Goal: Transaction & Acquisition: Download file/media

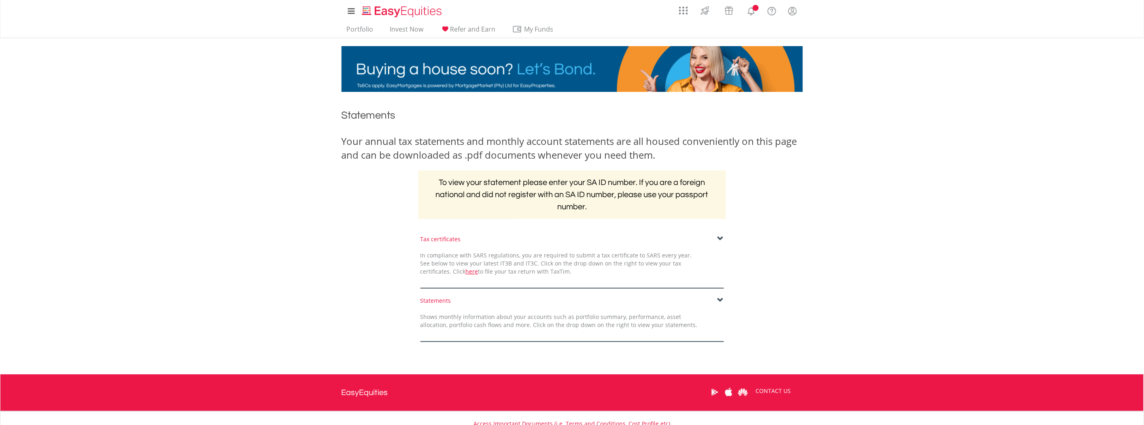
click at [480, 310] on div "Statements Shows monthly information about your accounts such as portfolio summ…" at bounding box center [572, 319] width 316 height 45
click at [721, 301] on span at bounding box center [720, 300] width 6 height 6
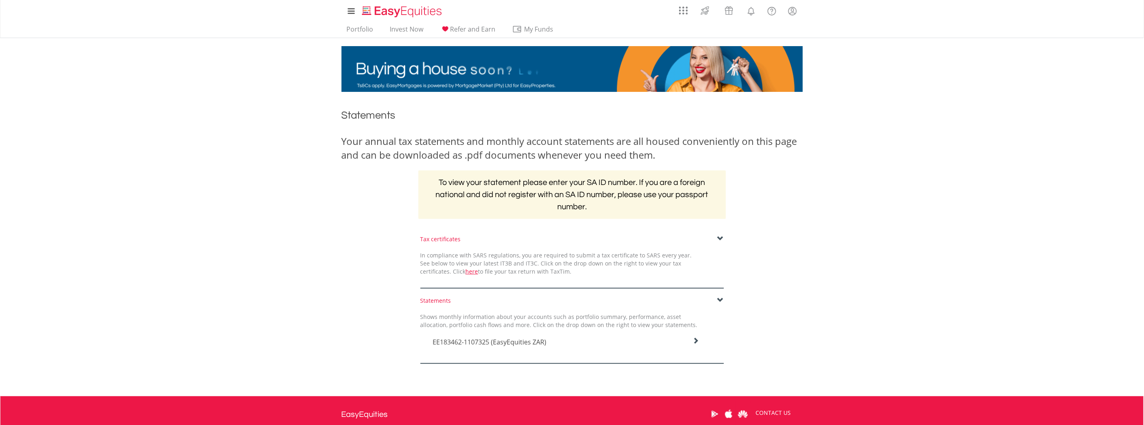
click at [696, 342] on icon at bounding box center [695, 340] width 6 height 6
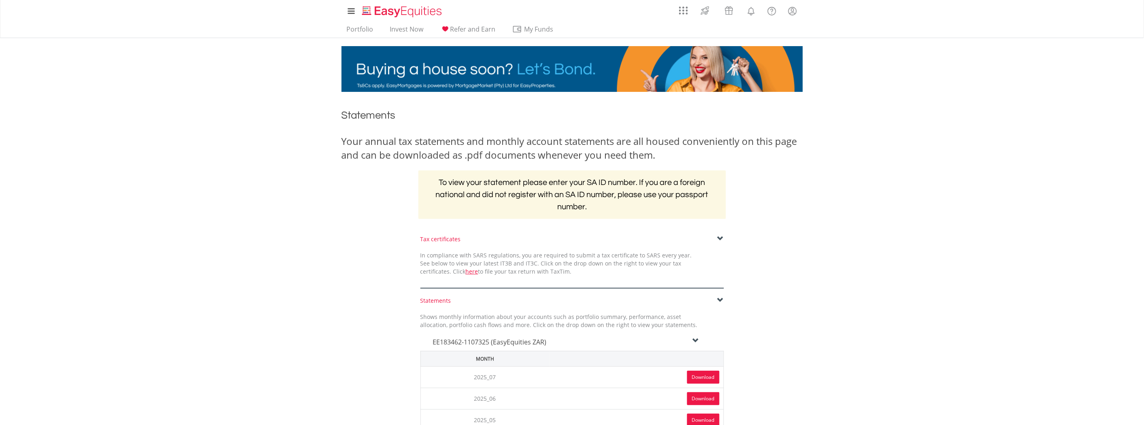
click at [706, 375] on link "Download" at bounding box center [703, 377] width 32 height 13
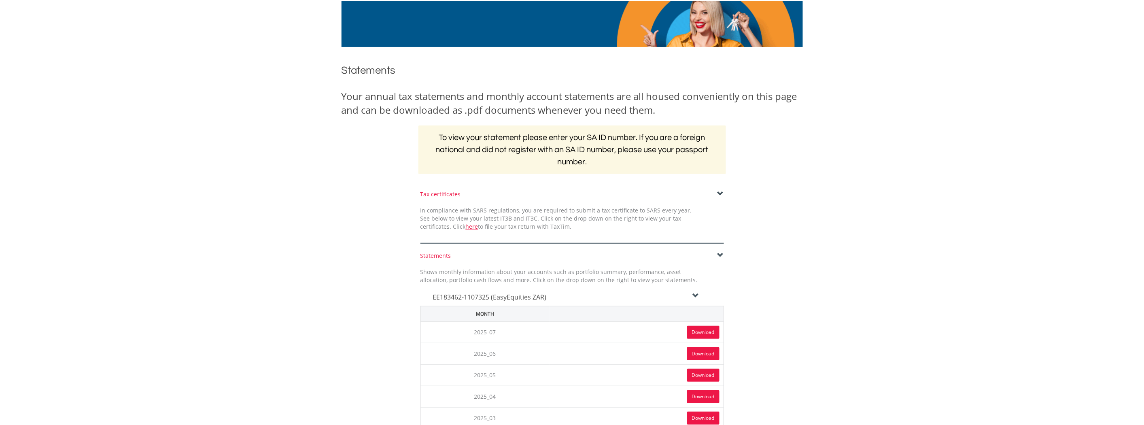
click at [704, 370] on link "Download" at bounding box center [703, 375] width 32 height 13
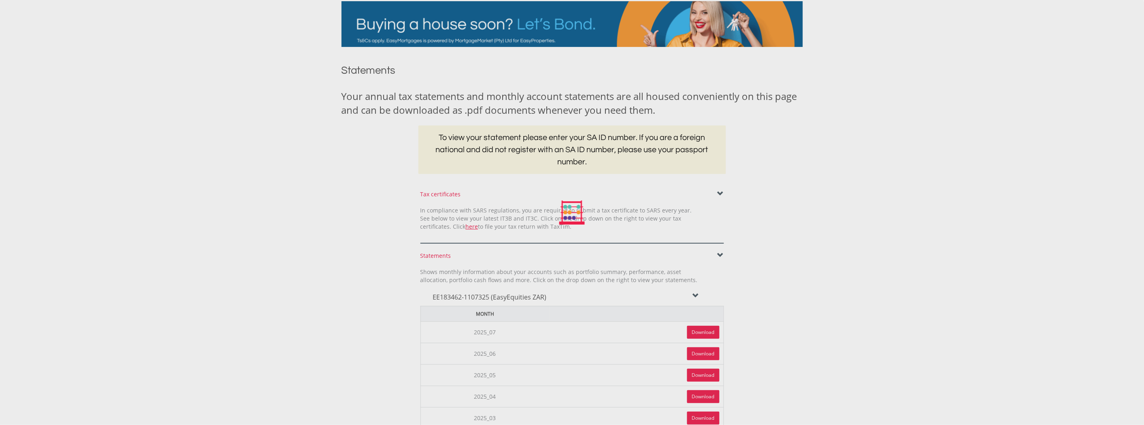
click at [702, 393] on div at bounding box center [572, 212] width 1144 height 425
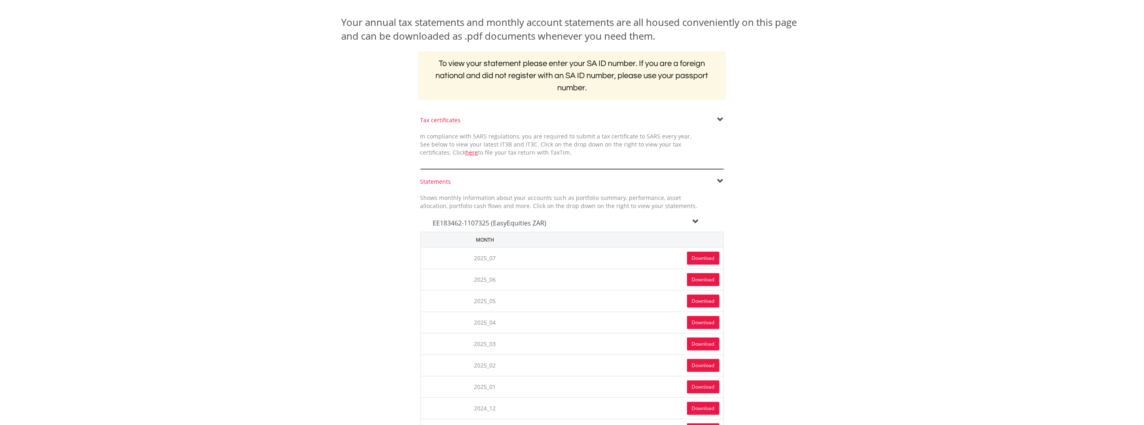
scroll to position [135, 0]
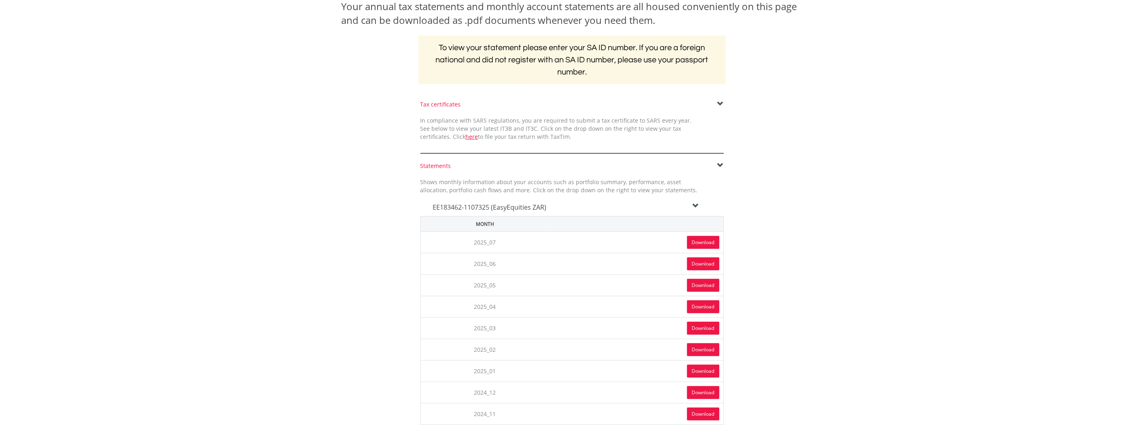
click at [698, 369] on link "Download" at bounding box center [703, 371] width 32 height 13
click at [697, 303] on link "Download" at bounding box center [703, 306] width 32 height 13
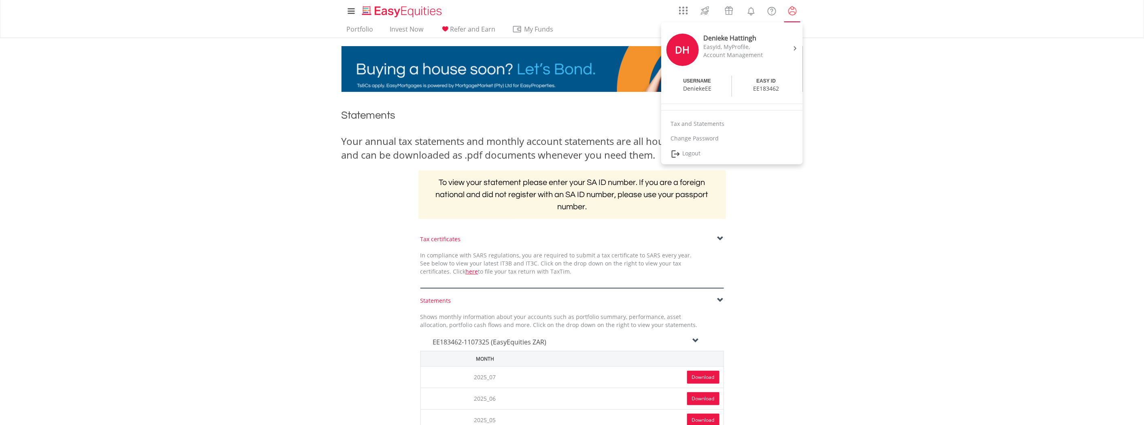
click at [788, 11] on lord-icon "My Profile" at bounding box center [792, 11] width 10 height 10
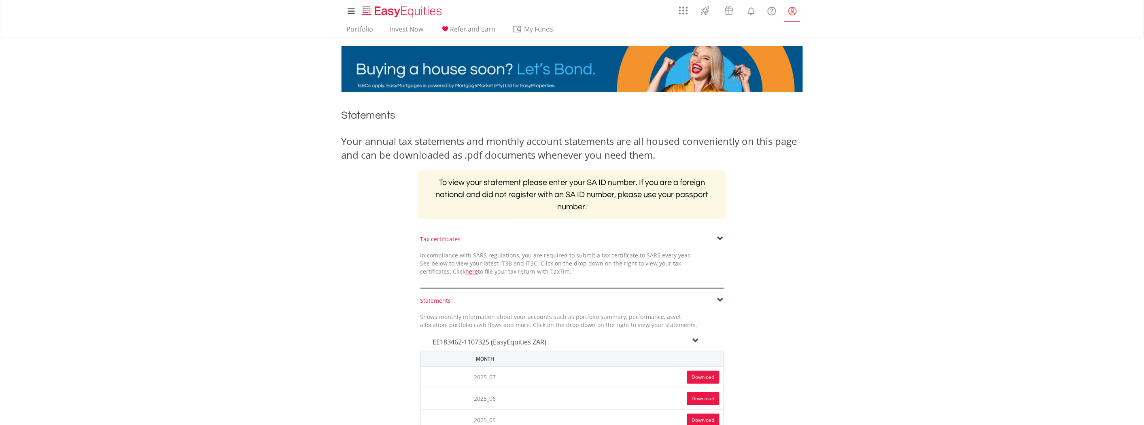
click at [788, 11] on lord-icon "My Profile" at bounding box center [792, 11] width 10 height 10
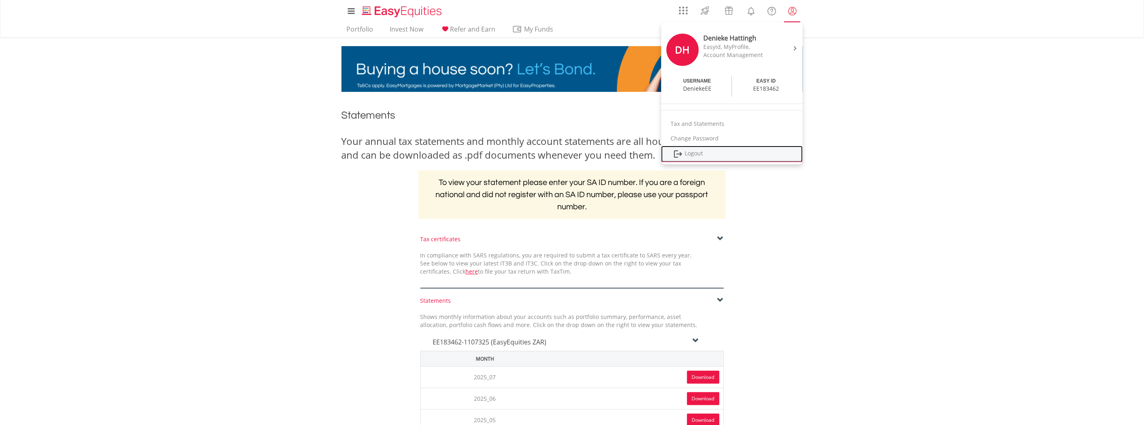
click at [688, 155] on link "Logout" at bounding box center [732, 154] width 142 height 17
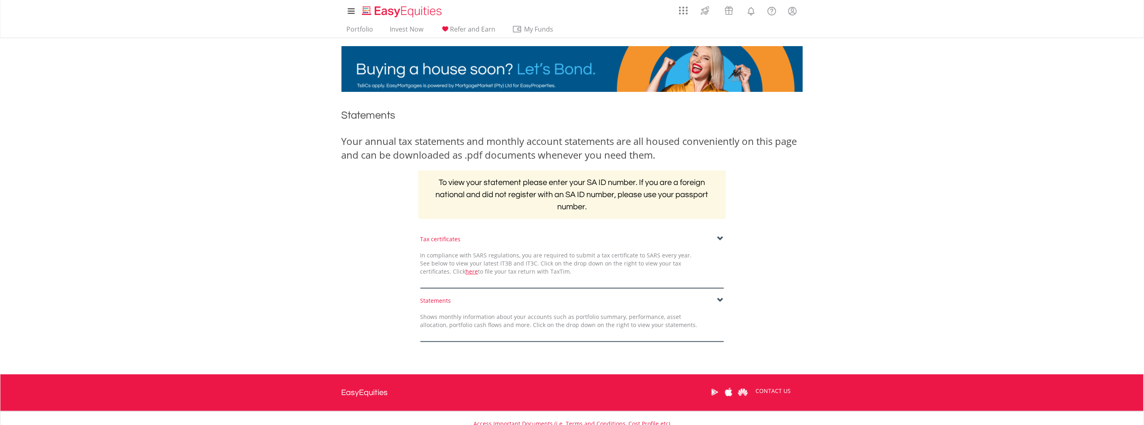
click at [719, 299] on span at bounding box center [720, 300] width 6 height 6
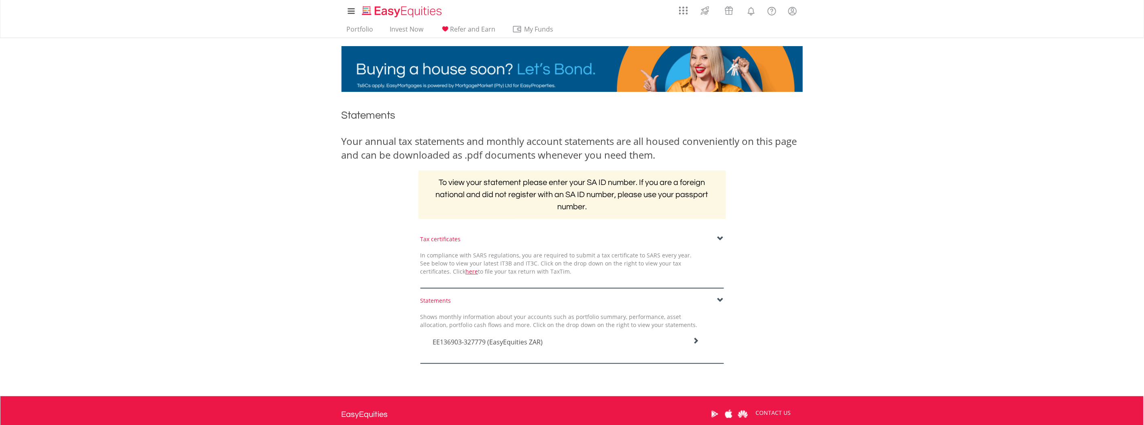
click at [696, 342] on icon at bounding box center [695, 340] width 6 height 6
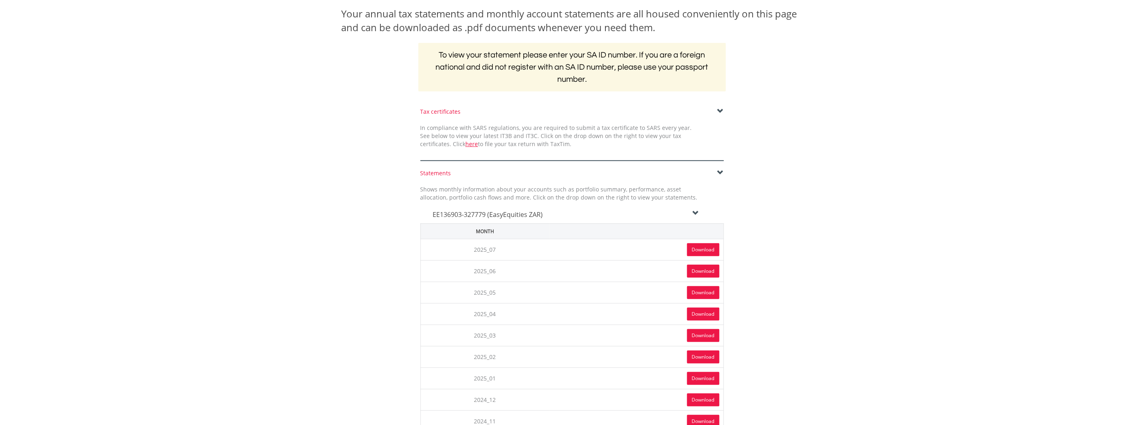
scroll to position [180, 0]
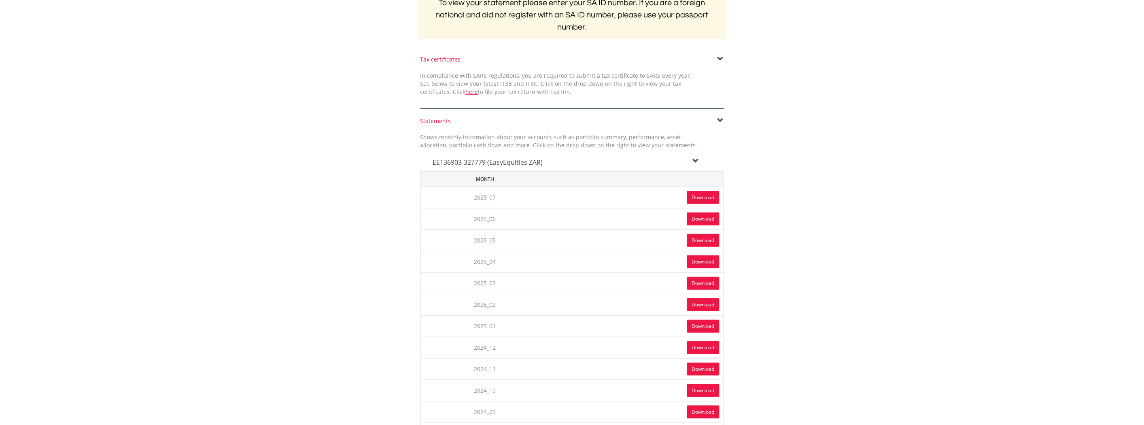
click at [698, 240] on link "Download" at bounding box center [703, 240] width 32 height 13
click at [705, 261] on link "Download" at bounding box center [703, 261] width 32 height 13
click at [705, 196] on link "Download" at bounding box center [703, 197] width 32 height 13
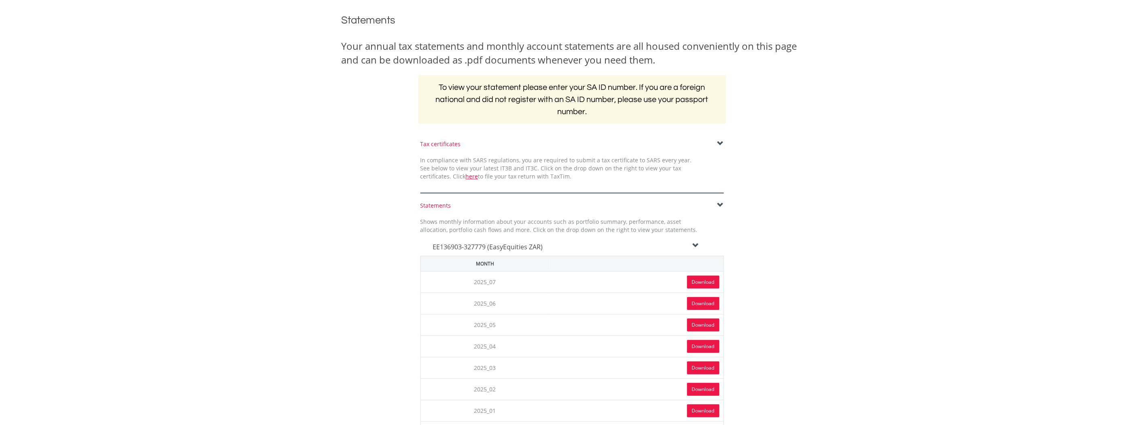
scroll to position [0, 0]
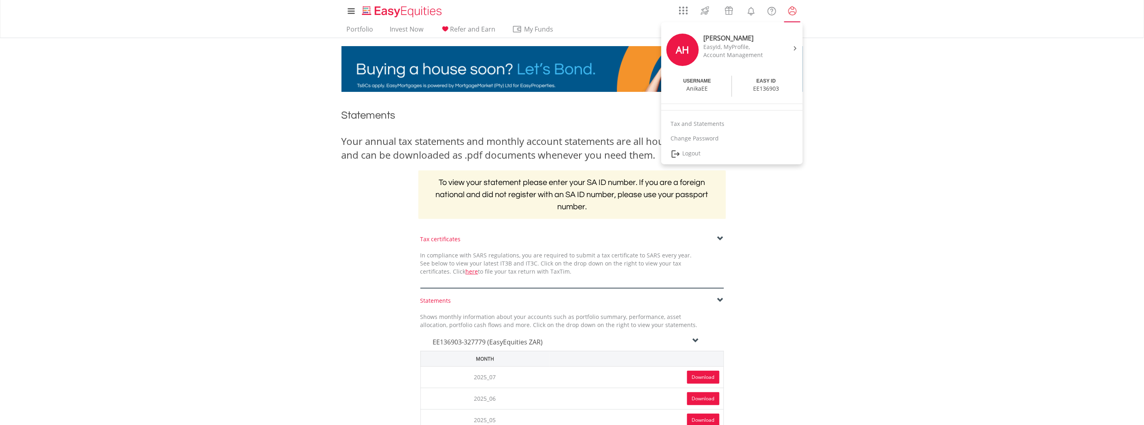
click at [795, 9] on lord-icon "My Profile" at bounding box center [792, 11] width 10 height 10
click at [700, 156] on link "Logout" at bounding box center [732, 154] width 142 height 17
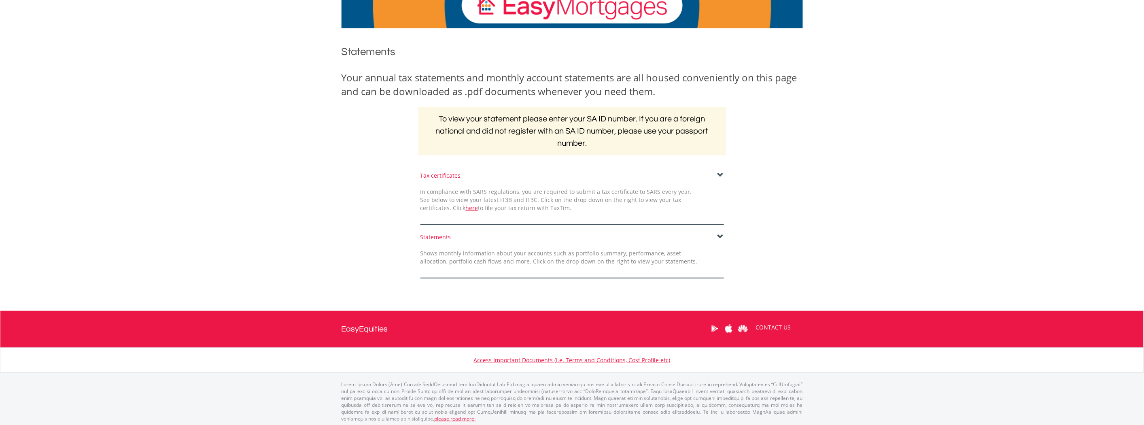
scroll to position [66, 0]
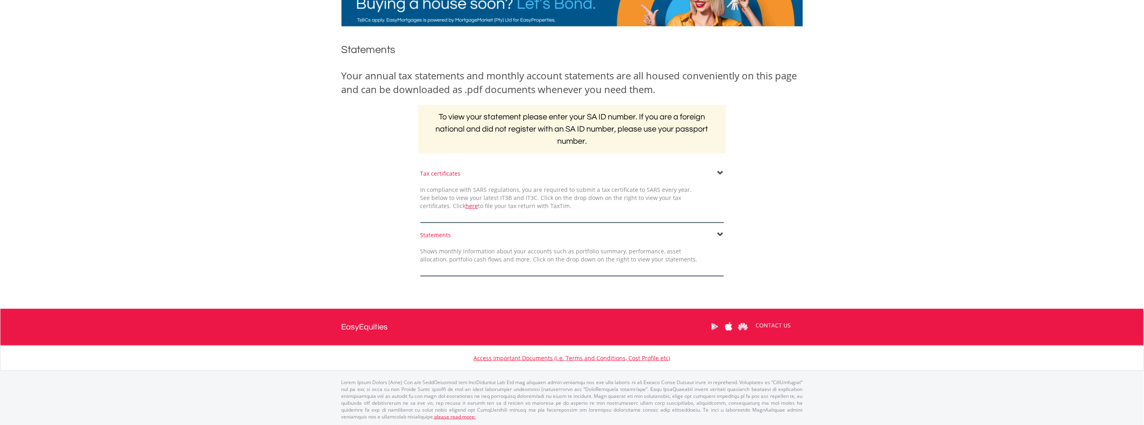
click at [718, 233] on span at bounding box center [720, 234] width 6 height 6
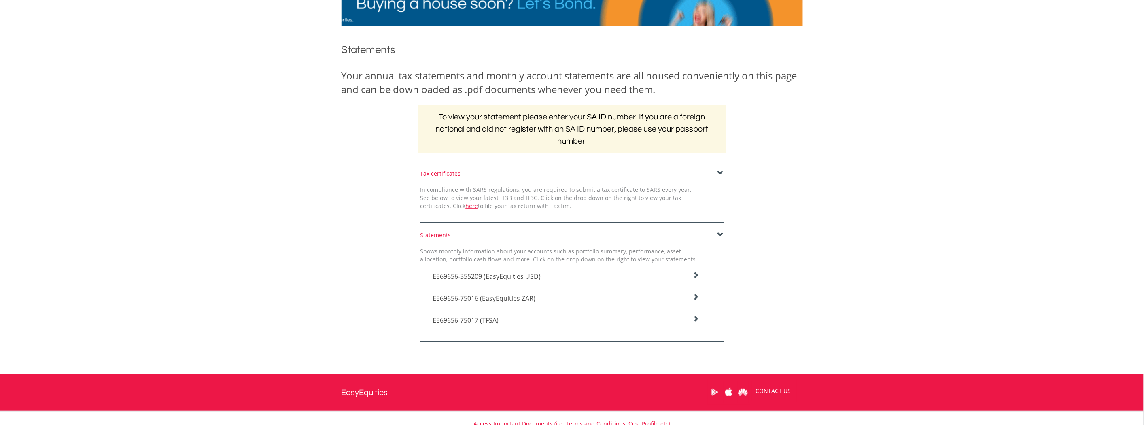
click at [696, 278] on icon at bounding box center [695, 275] width 6 height 6
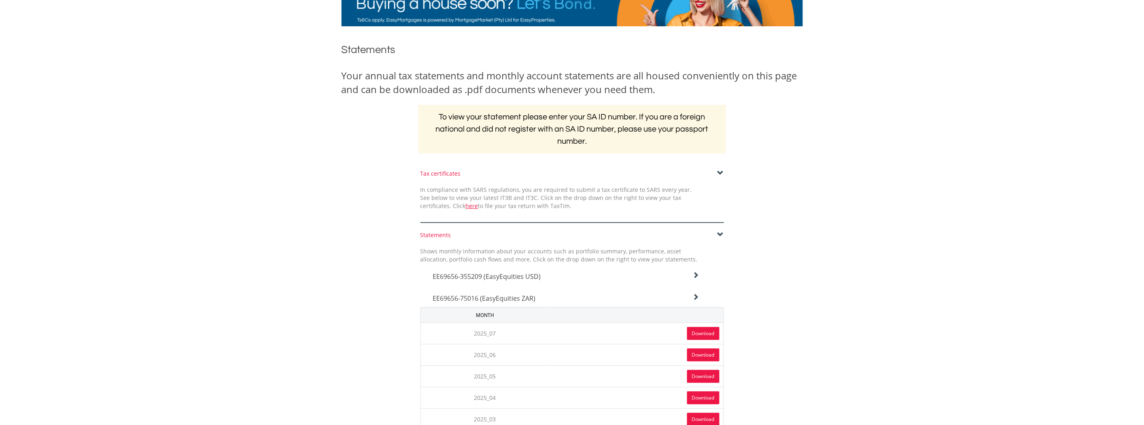
click at [705, 333] on link "Download" at bounding box center [703, 333] width 32 height 13
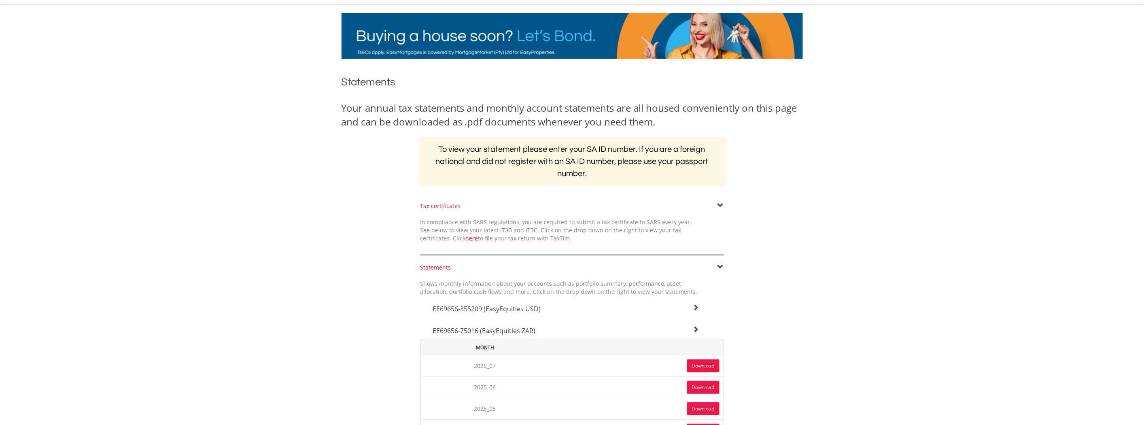
scroll to position [0, 0]
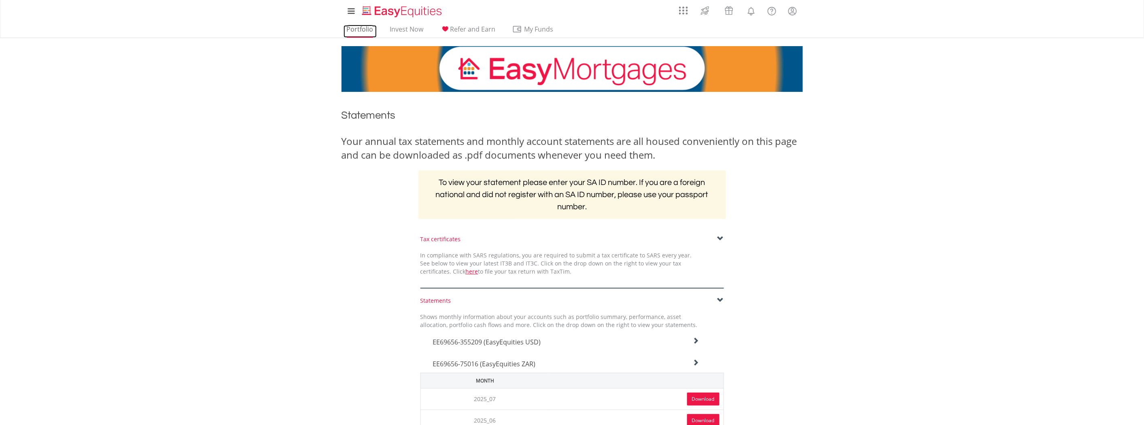
click at [363, 30] on link "Portfolio" at bounding box center [359, 31] width 33 height 13
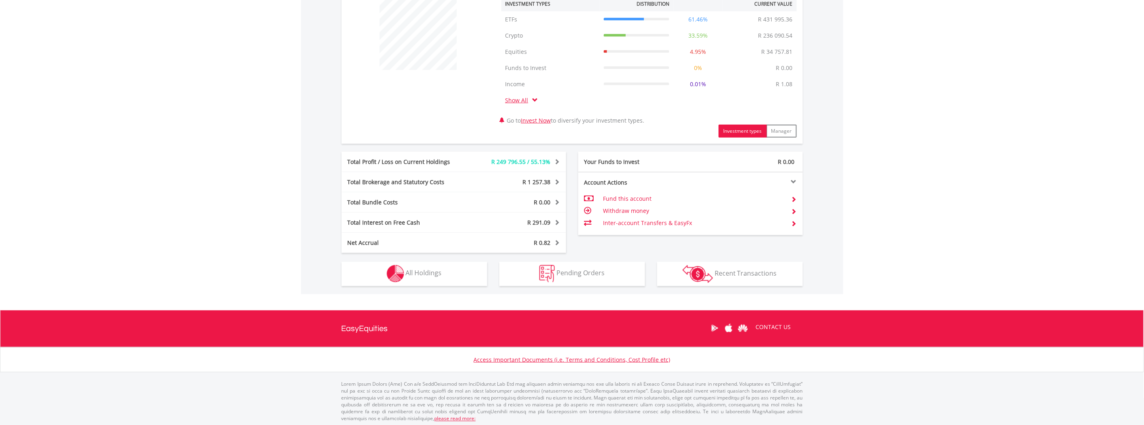
scroll to position [324, 0]
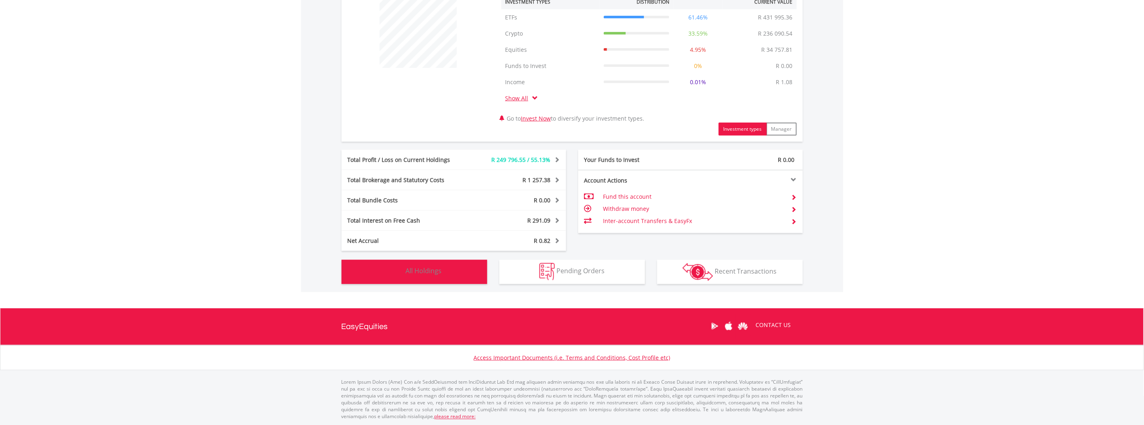
click at [449, 267] on button "Holdings All Holdings" at bounding box center [414, 272] width 146 height 24
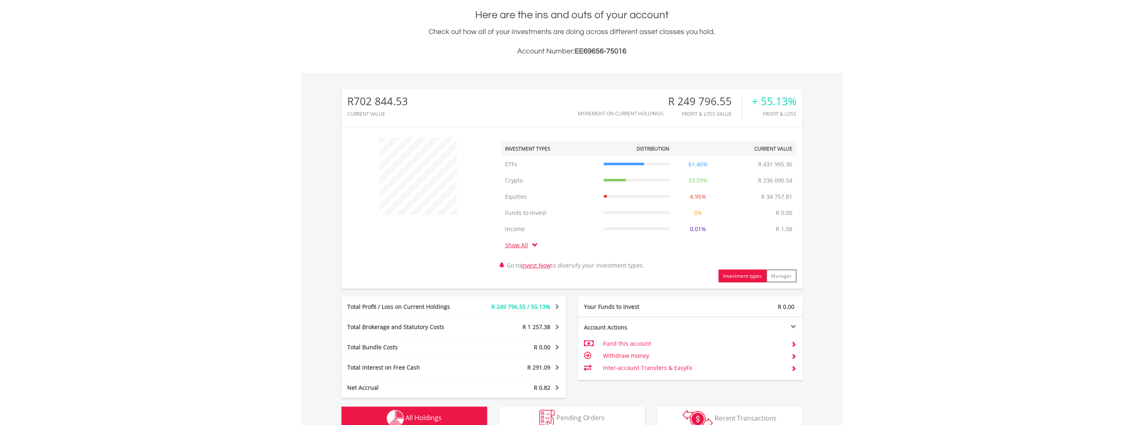
scroll to position [0, 0]
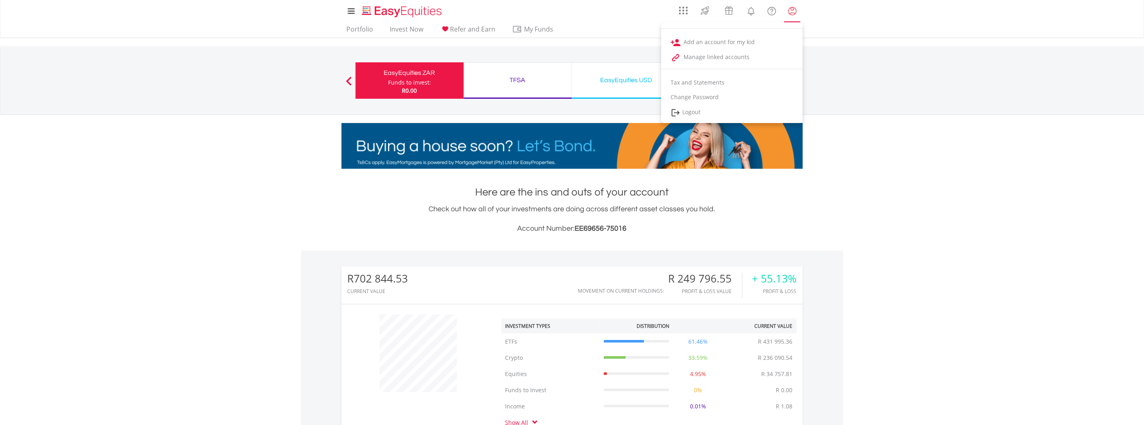
click at [789, 11] on lord-icon "My Profile" at bounding box center [792, 11] width 10 height 10
click at [792, 13] on lord-icon "My Profile" at bounding box center [792, 11] width 10 height 10
click at [706, 112] on link "Logout" at bounding box center [732, 112] width 142 height 17
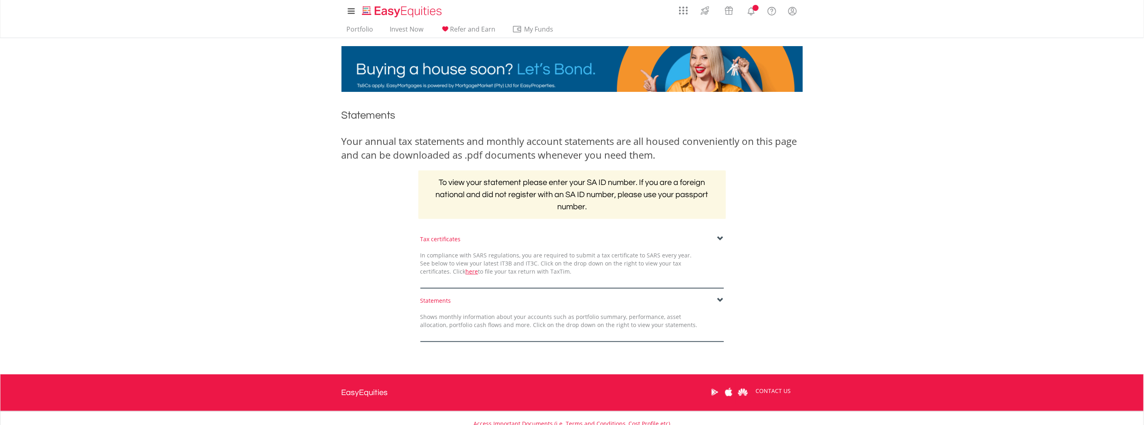
click at [718, 300] on span at bounding box center [720, 300] width 6 height 6
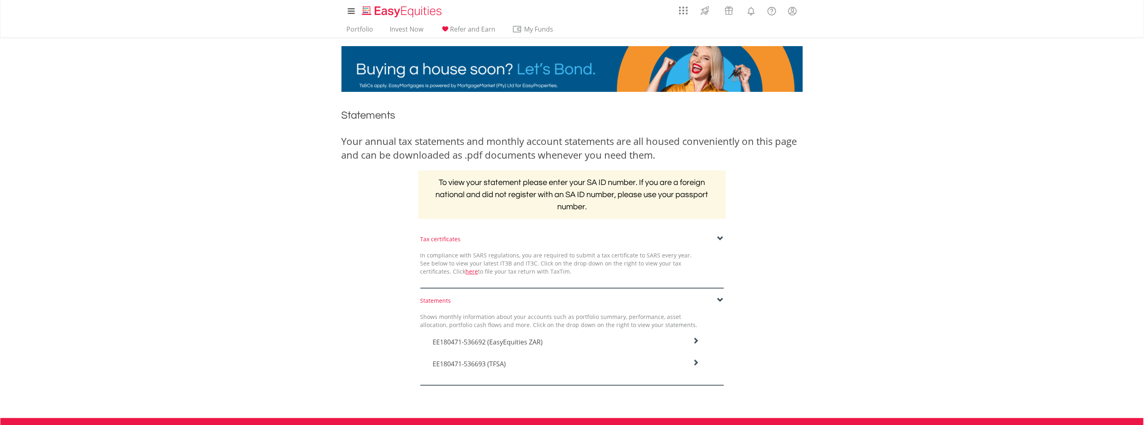
click at [697, 341] on icon at bounding box center [695, 340] width 6 height 6
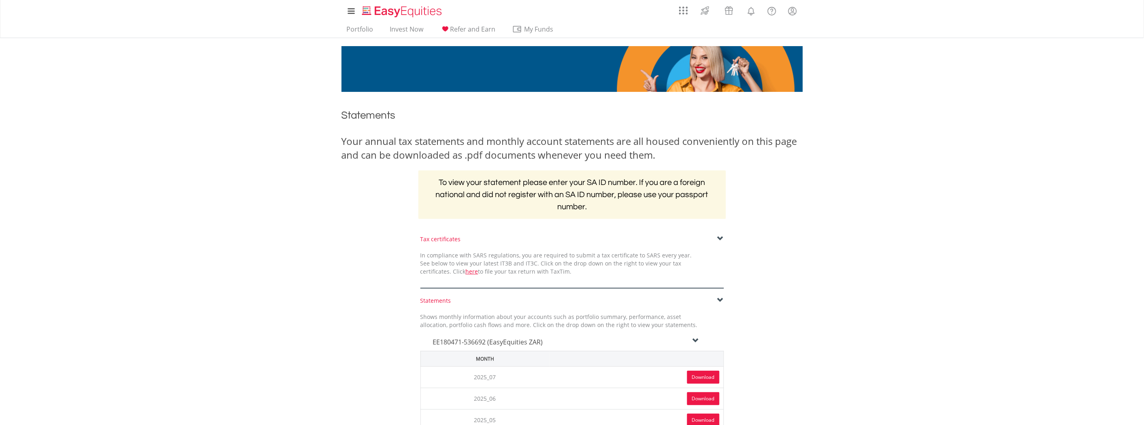
click at [706, 375] on link "Download" at bounding box center [703, 377] width 32 height 13
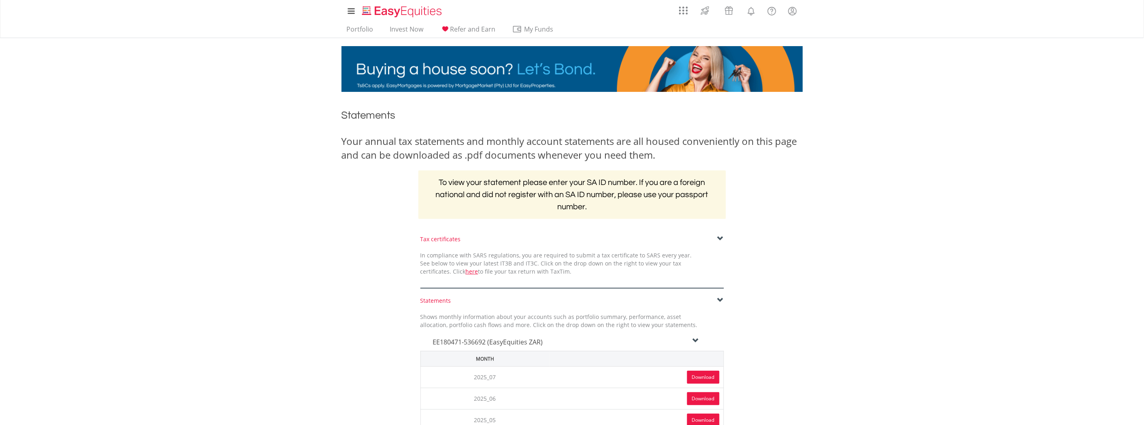
click at [695, 340] on icon at bounding box center [695, 340] width 6 height 6
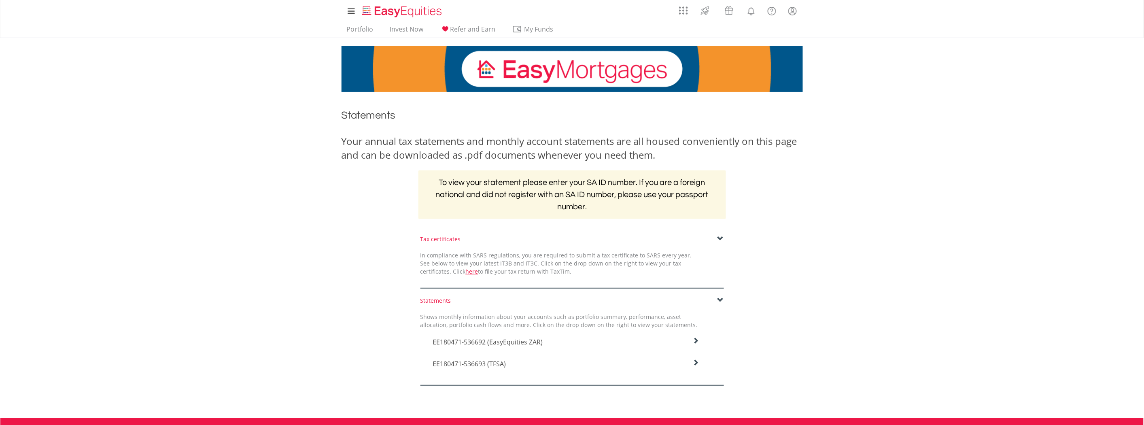
click at [697, 344] on icon at bounding box center [695, 340] width 6 height 6
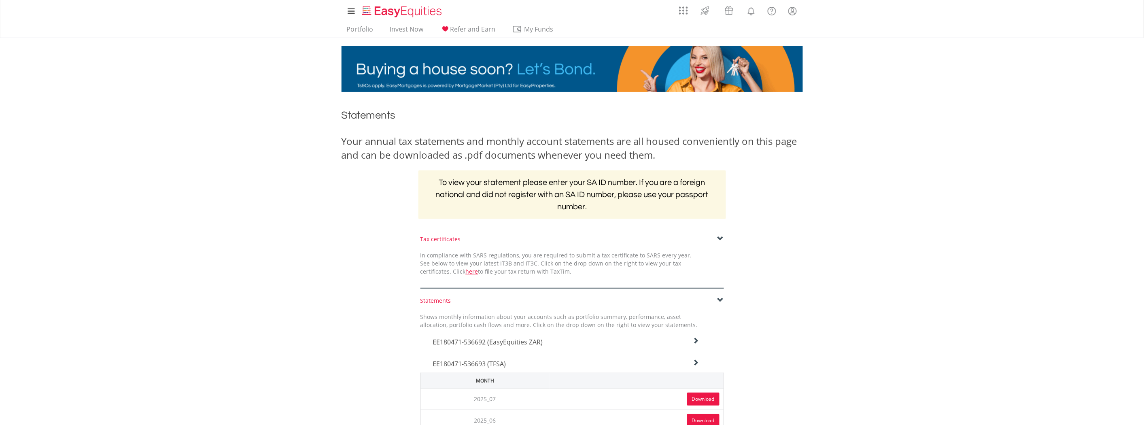
click at [704, 398] on link "Download" at bounding box center [703, 398] width 32 height 13
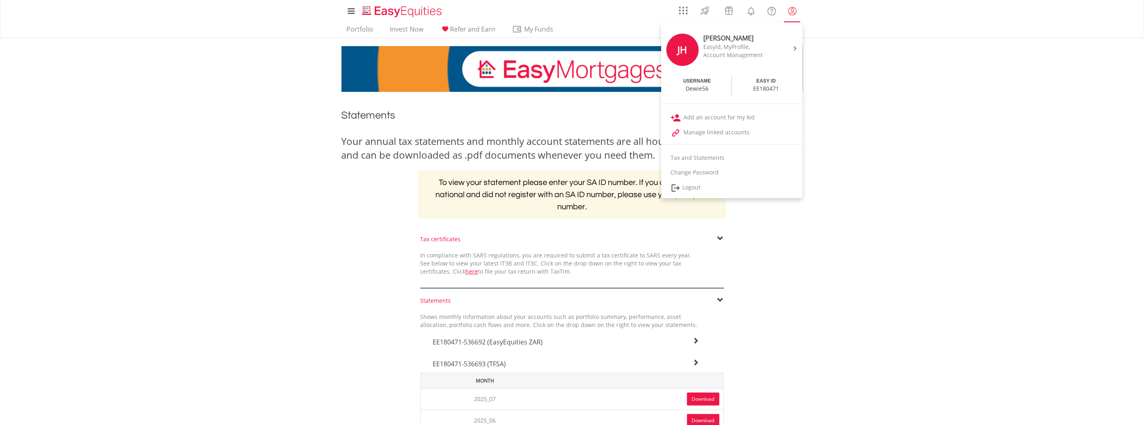
click at [792, 14] on lord-icon "My Profile" at bounding box center [792, 11] width 10 height 10
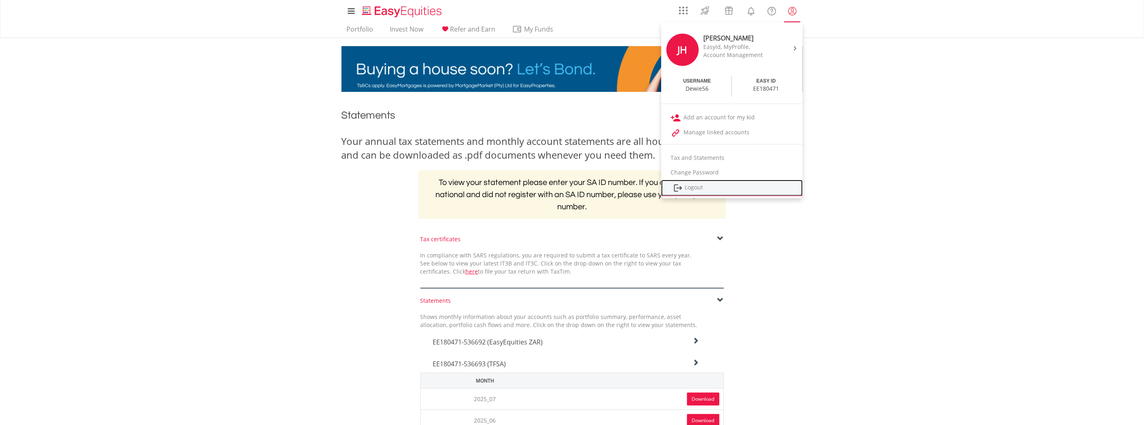
click at [696, 186] on link "Logout" at bounding box center [732, 188] width 142 height 17
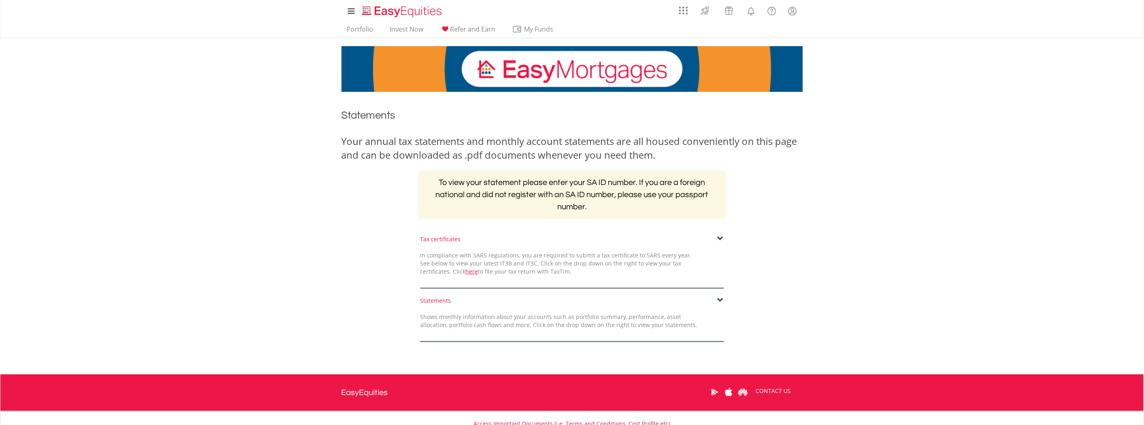
click at [716, 301] on div "Statements" at bounding box center [571, 301] width 303 height 8
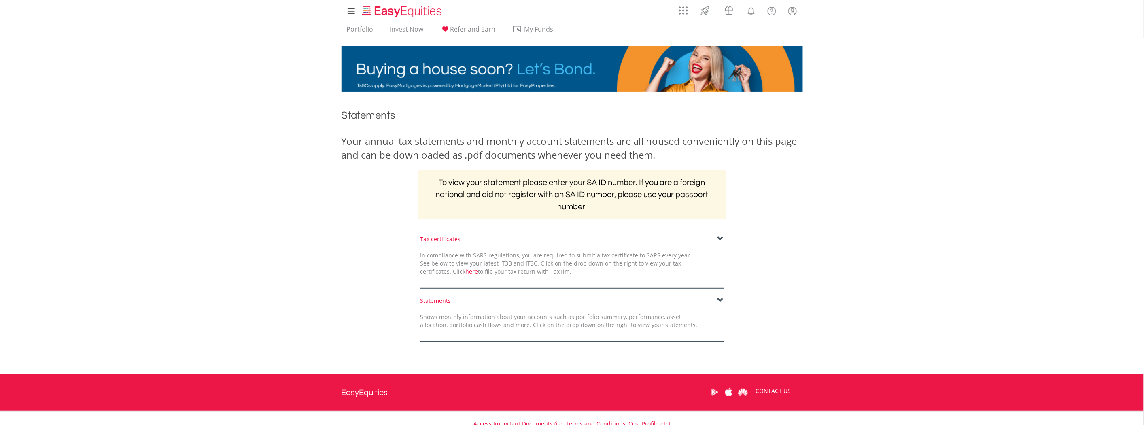
click at [719, 300] on span at bounding box center [720, 300] width 6 height 6
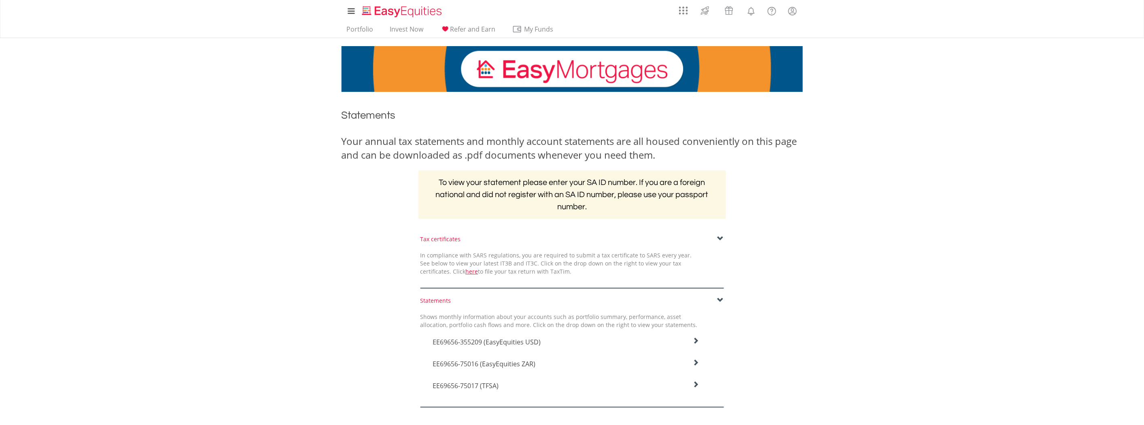
click at [693, 344] on icon at bounding box center [695, 340] width 6 height 6
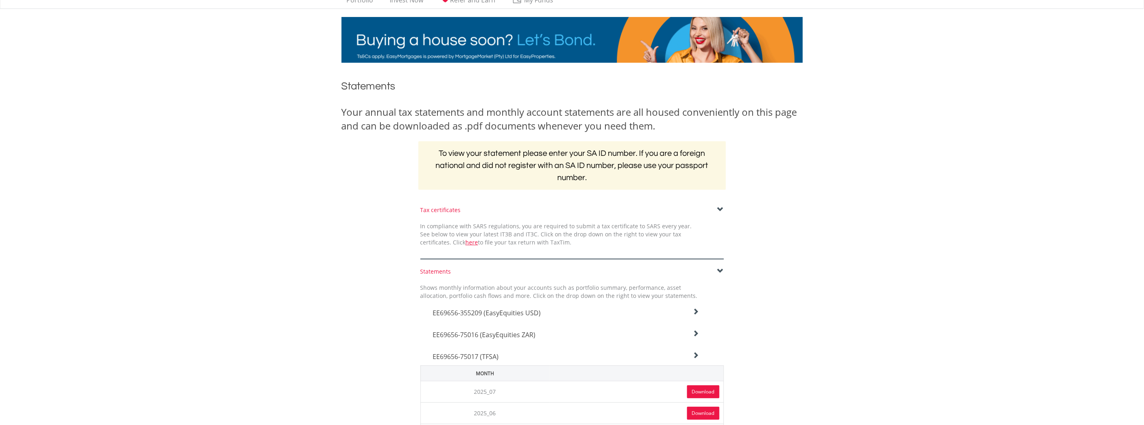
scroll to position [45, 0]
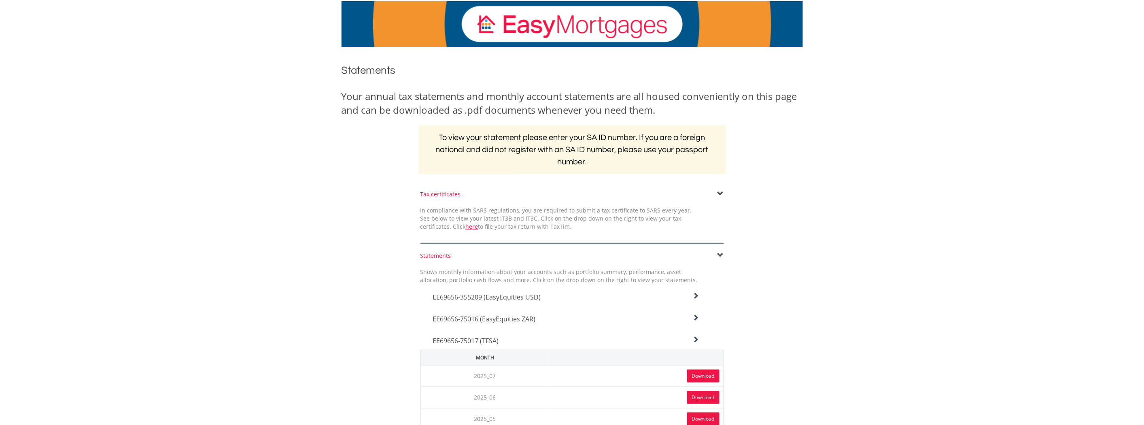
click at [703, 375] on link "Download" at bounding box center [703, 375] width 32 height 13
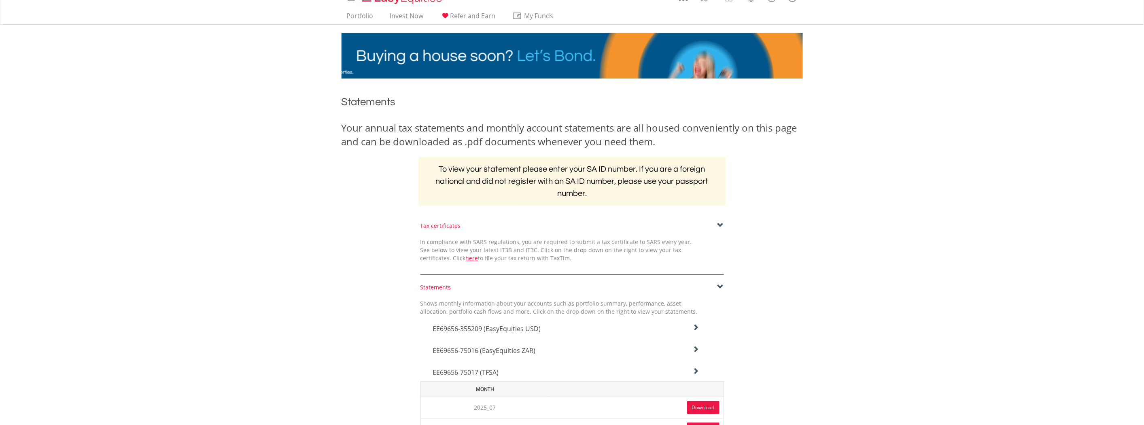
scroll to position [0, 0]
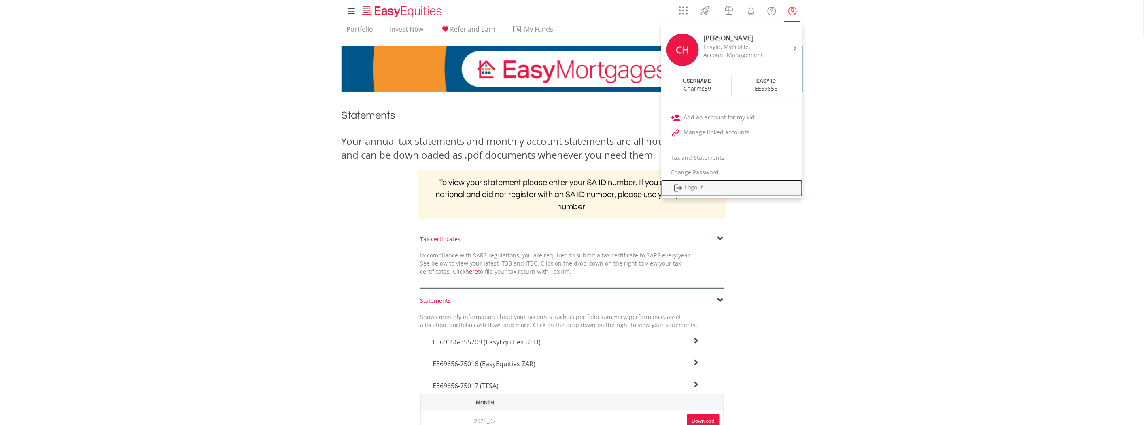
click at [706, 187] on link "Logout" at bounding box center [732, 188] width 142 height 17
